Goal: Task Accomplishment & Management: Manage account settings

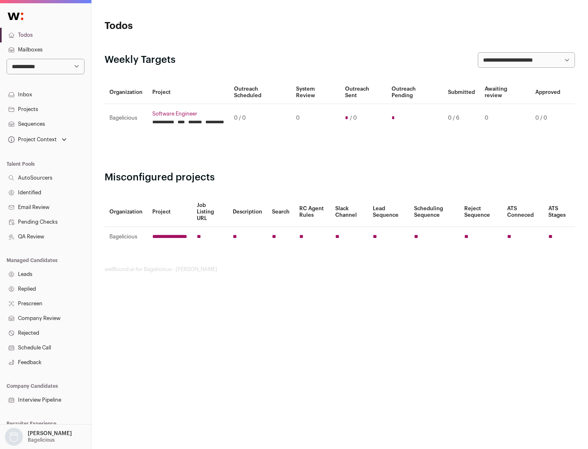
click at [45, 109] on link "Projects" at bounding box center [45, 109] width 91 height 15
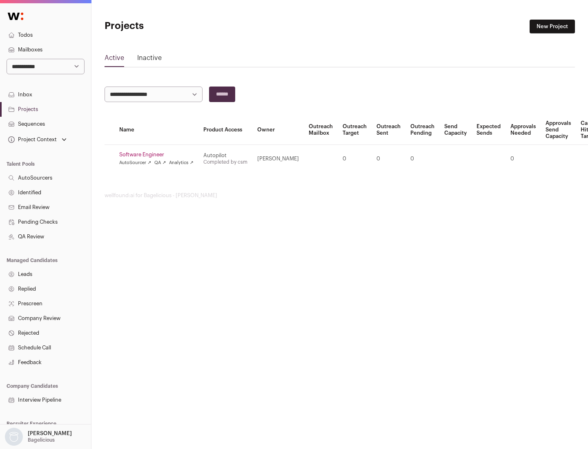
click at [159, 155] on link "Software Engineer" at bounding box center [156, 154] width 74 height 7
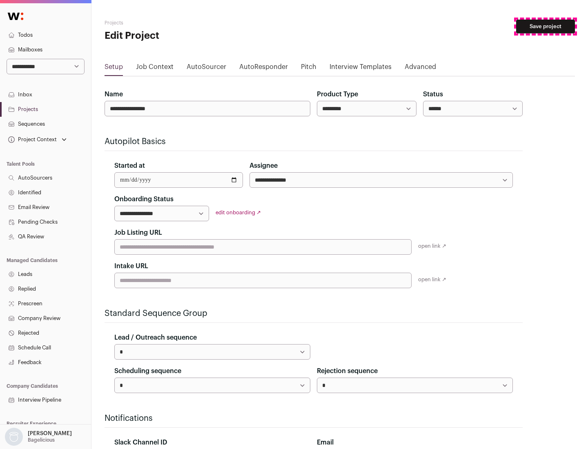
click at [545, 27] on button "Save project" at bounding box center [545, 27] width 59 height 14
